Goal: Navigation & Orientation: Understand site structure

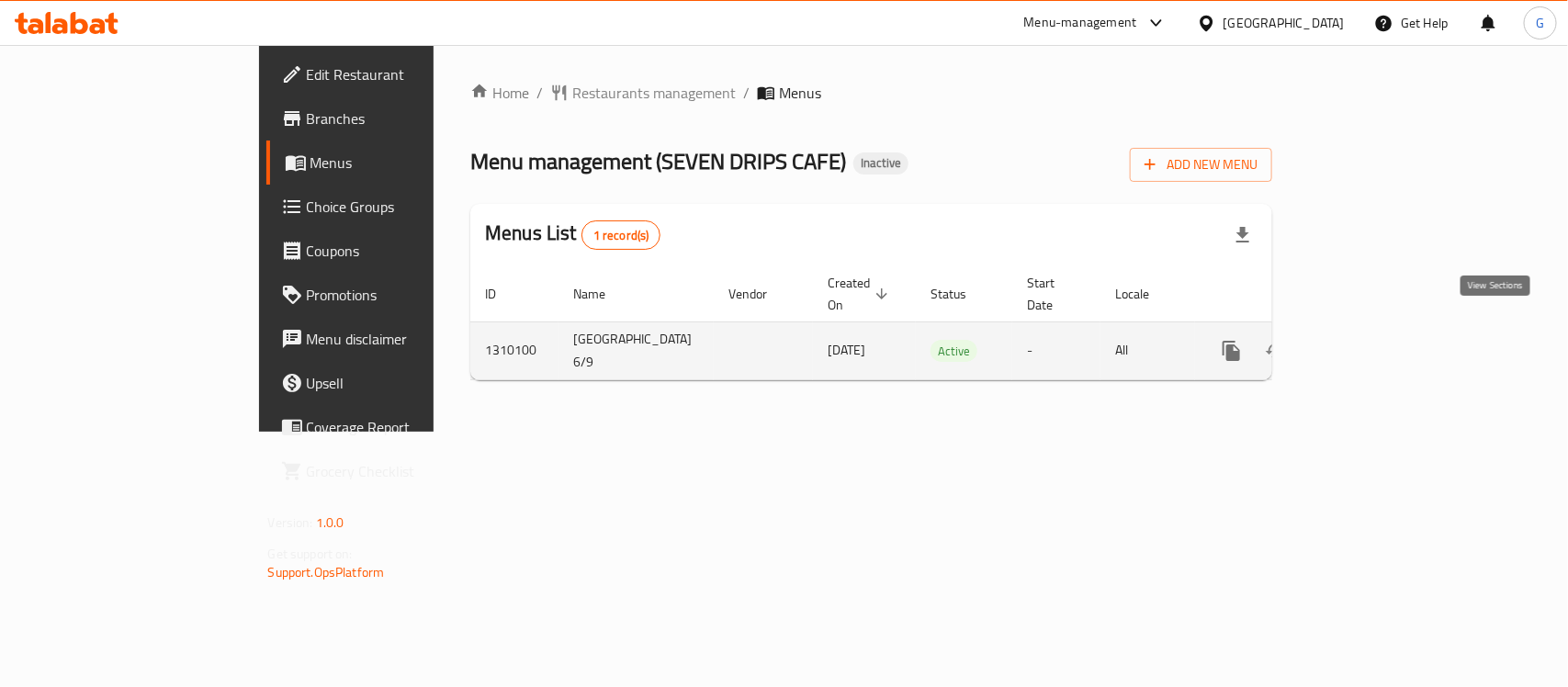
click at [1254, 340] on icon "enhanced table" at bounding box center [1364, 351] width 22 height 22
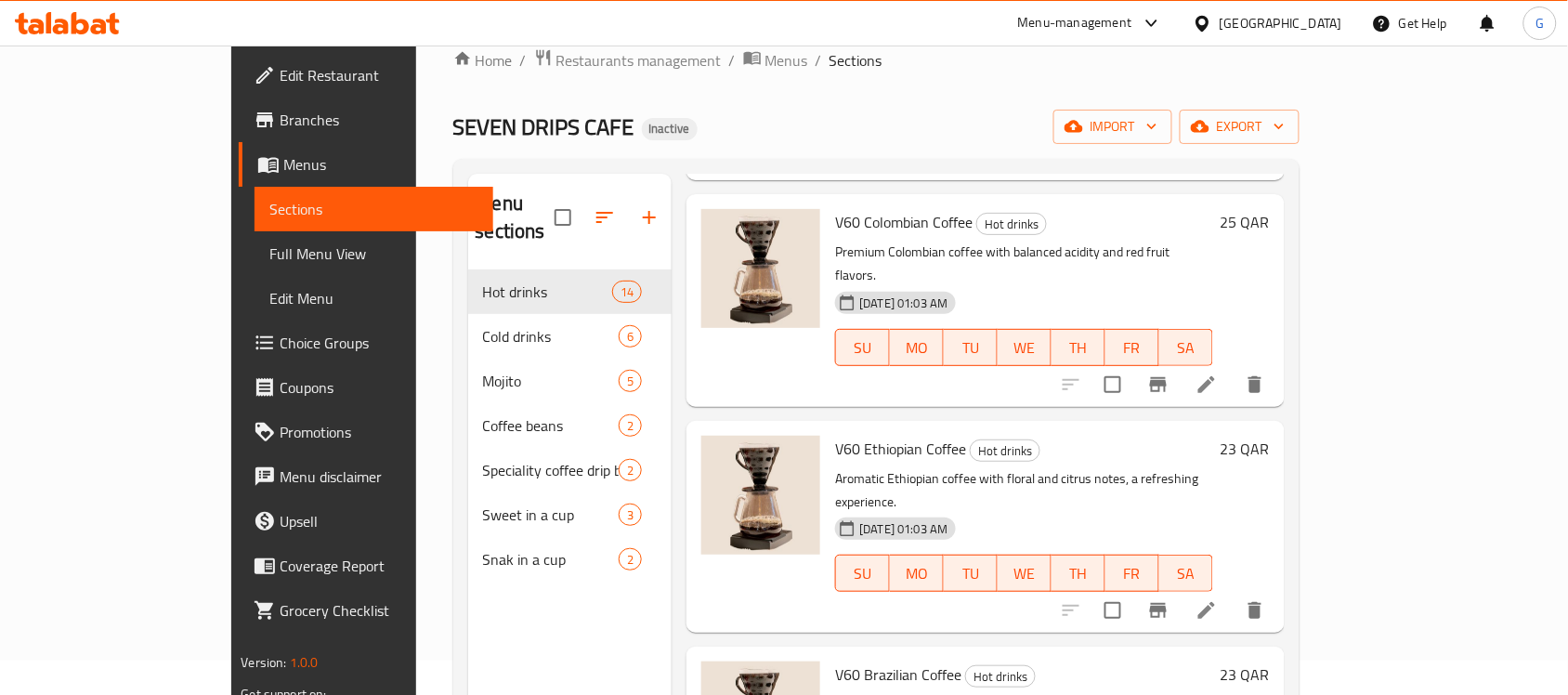
scroll to position [29, 0]
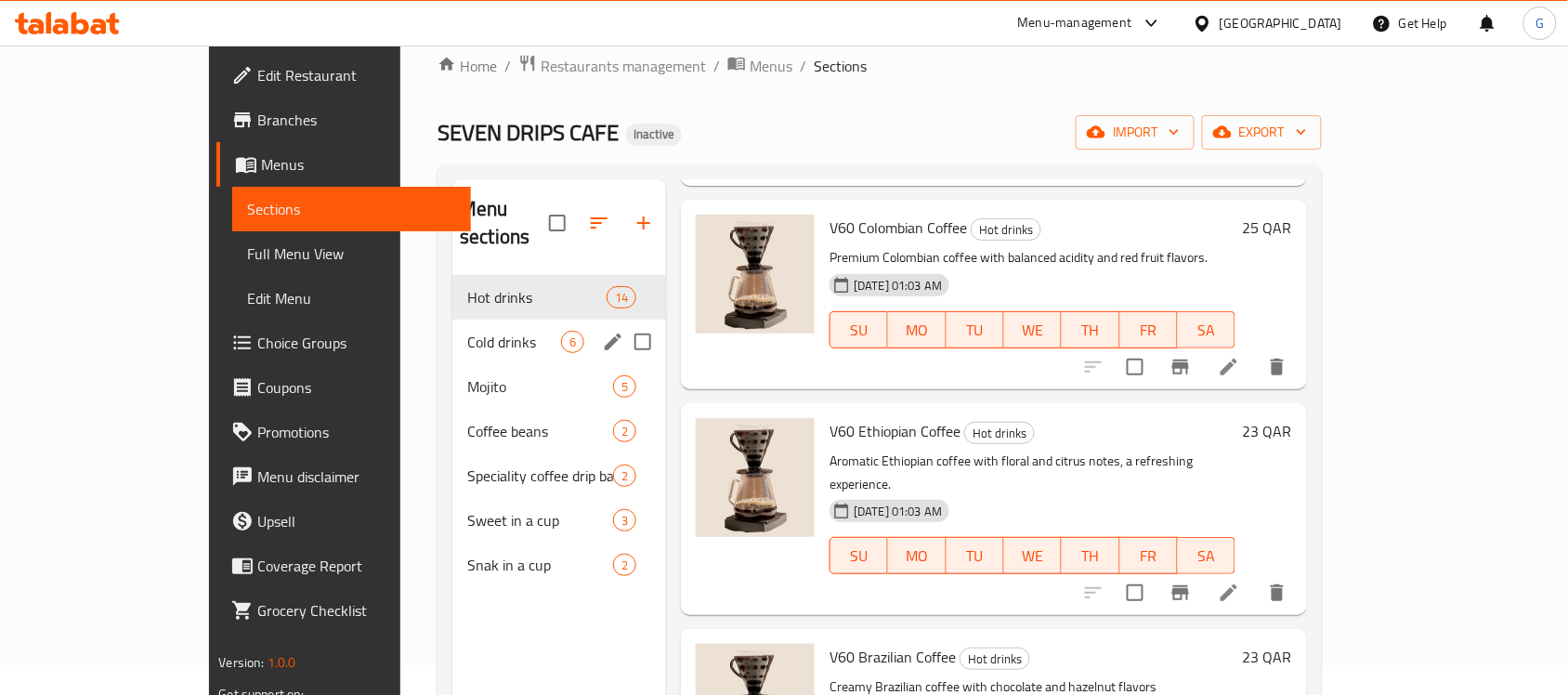
click at [503, 319] on div "Cold drinks 6" at bounding box center [559, 341] width 214 height 45
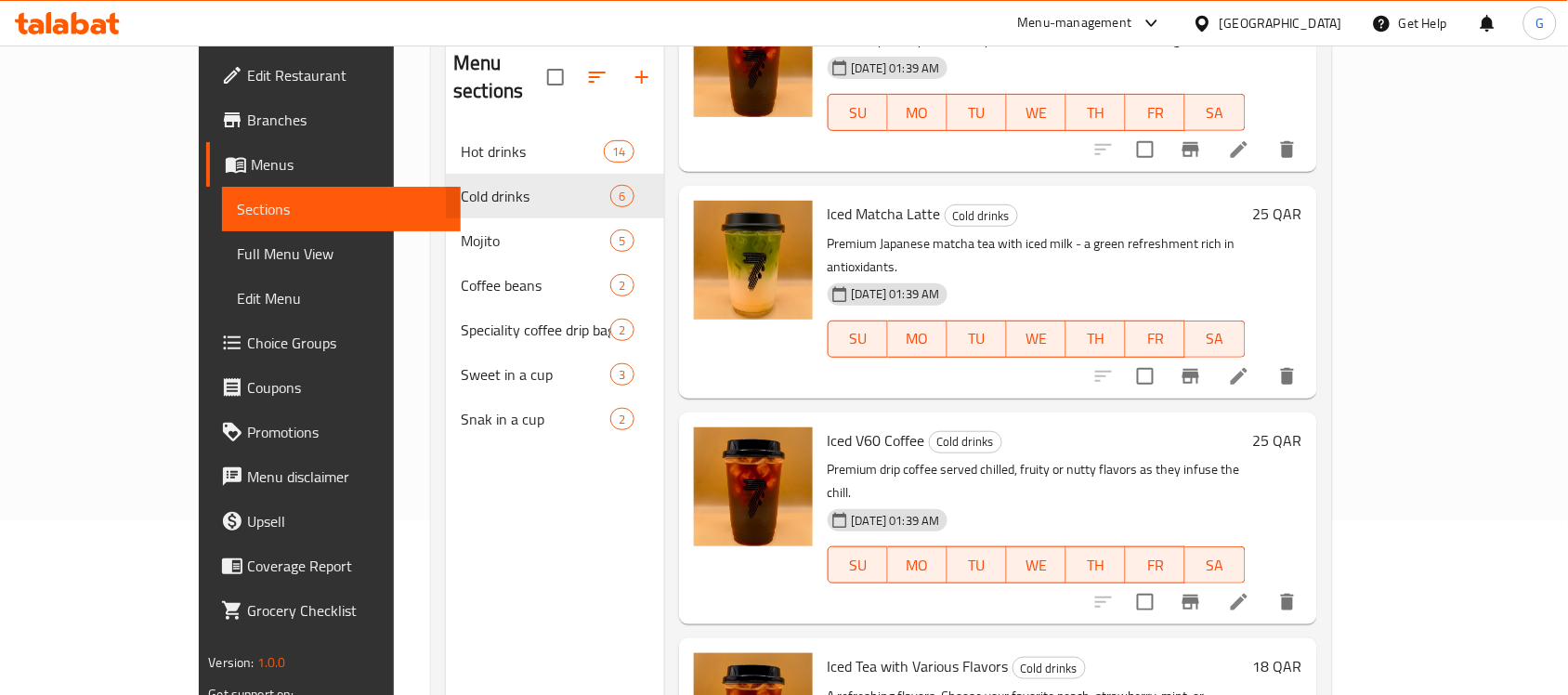
scroll to position [261, 0]
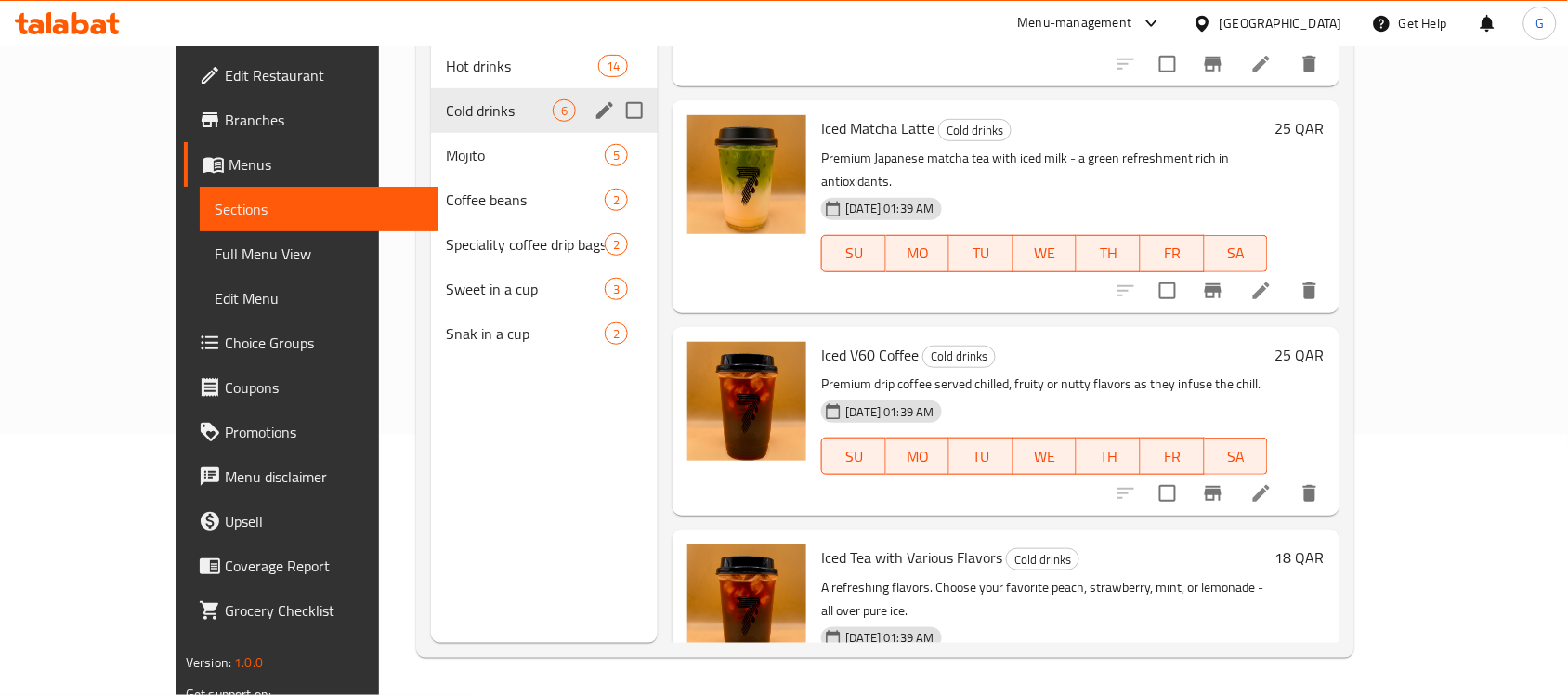
click at [476, 99] on div "Cold drinks 6" at bounding box center [545, 110] width 227 height 45
click at [469, 144] on span "Mojito" at bounding box center [500, 155] width 107 height 22
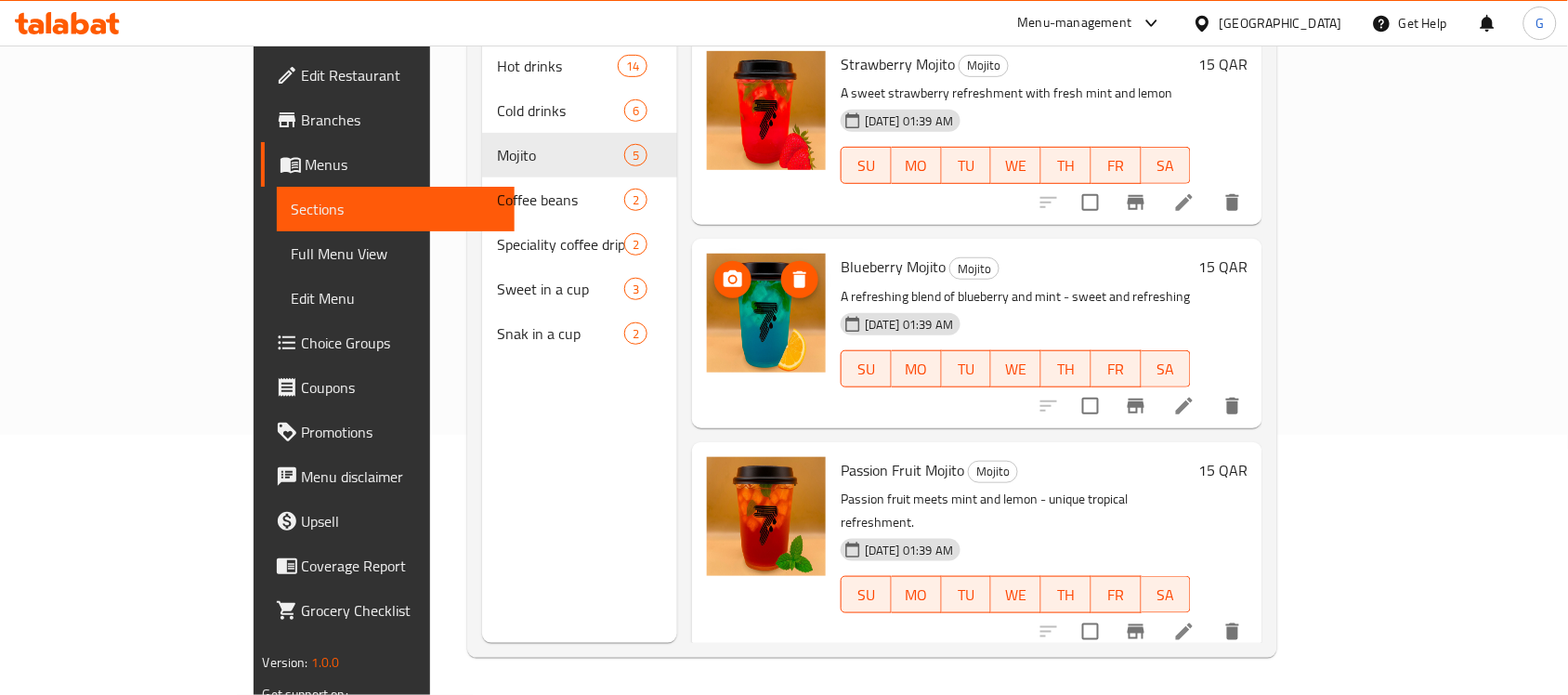
scroll to position [349, 0]
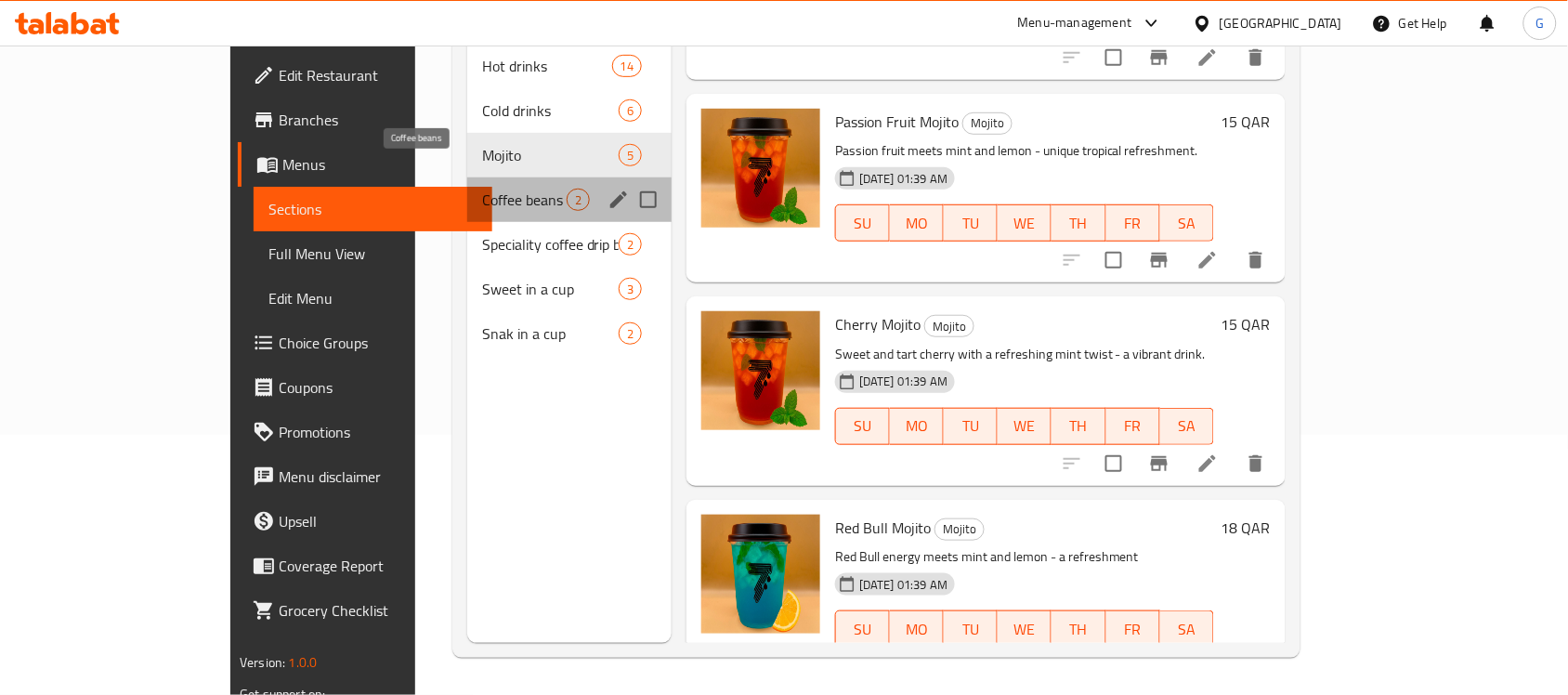
click at [482, 188] on span "Coffee beans" at bounding box center [524, 199] width 84 height 22
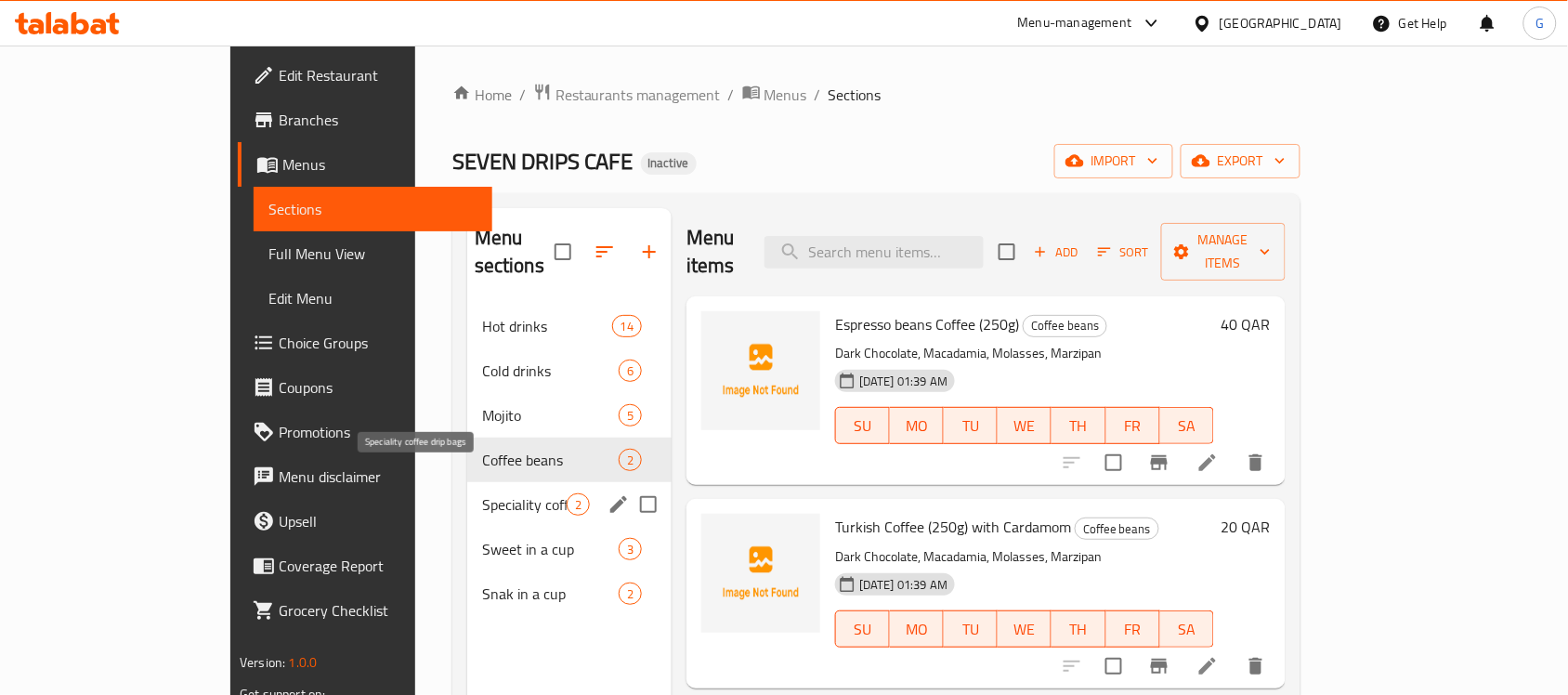
click at [482, 493] on span "Speciality coffee drip bags" at bounding box center [524, 504] width 84 height 22
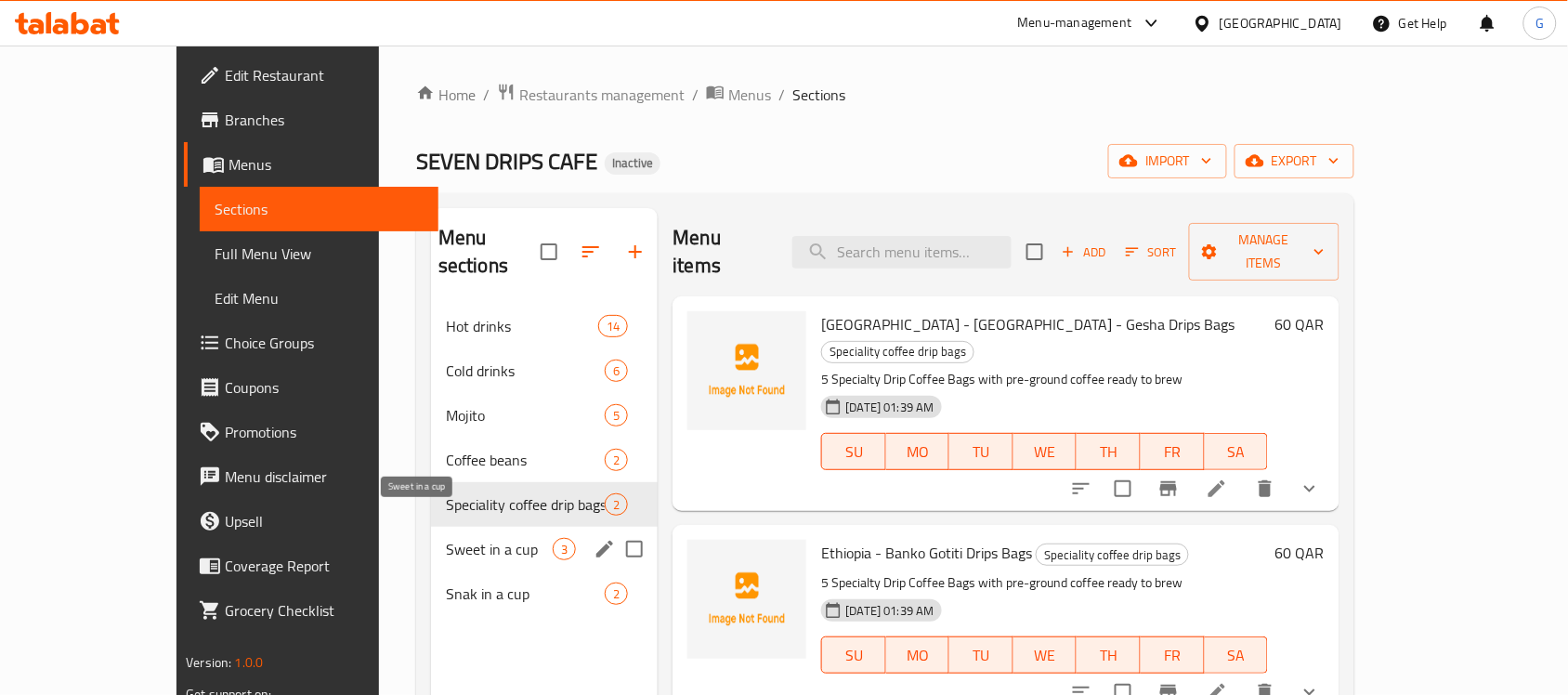
click at [446, 538] on span "Sweet in a cup" at bounding box center [500, 549] width 107 height 22
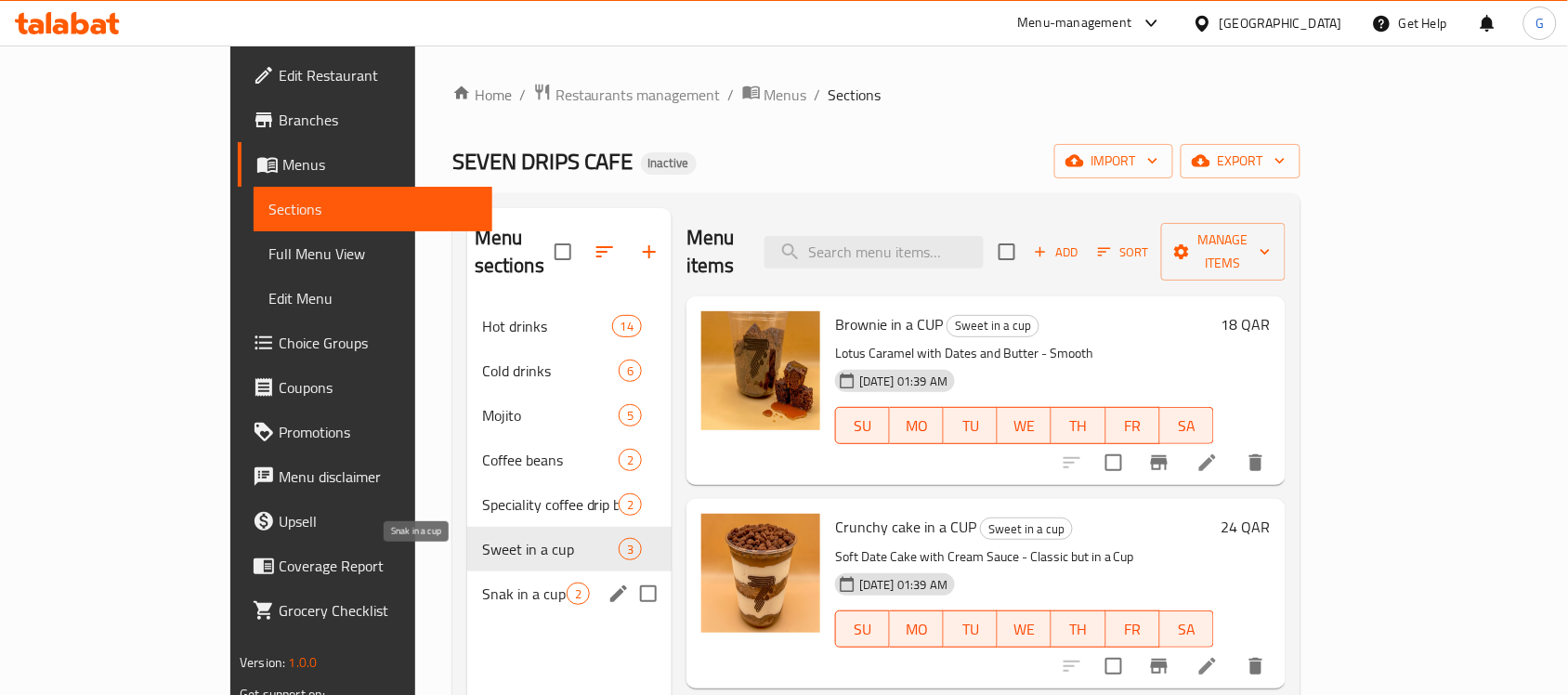
click at [482, 555] on span "Snak in a cup" at bounding box center [524, 593] width 84 height 22
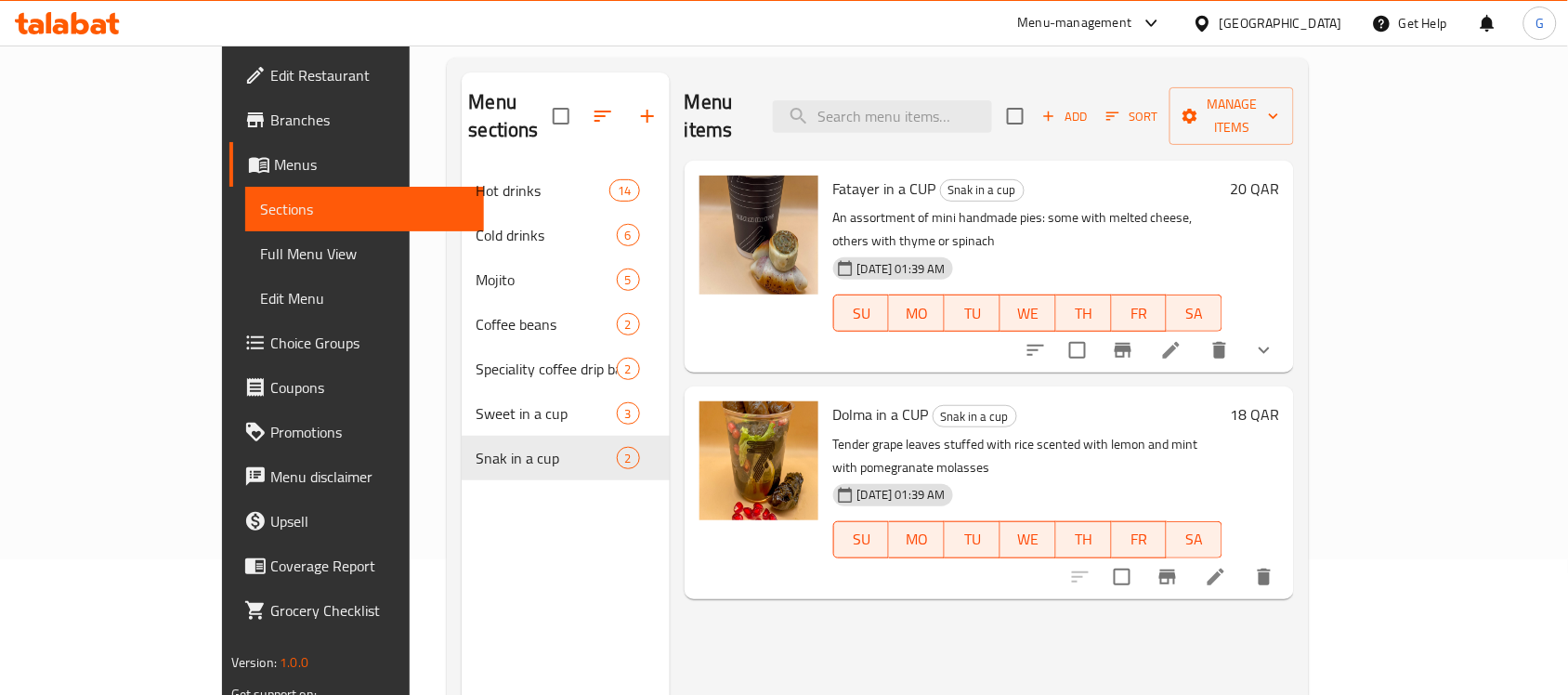
scroll to position [261, 0]
